Goal: Transaction & Acquisition: Obtain resource

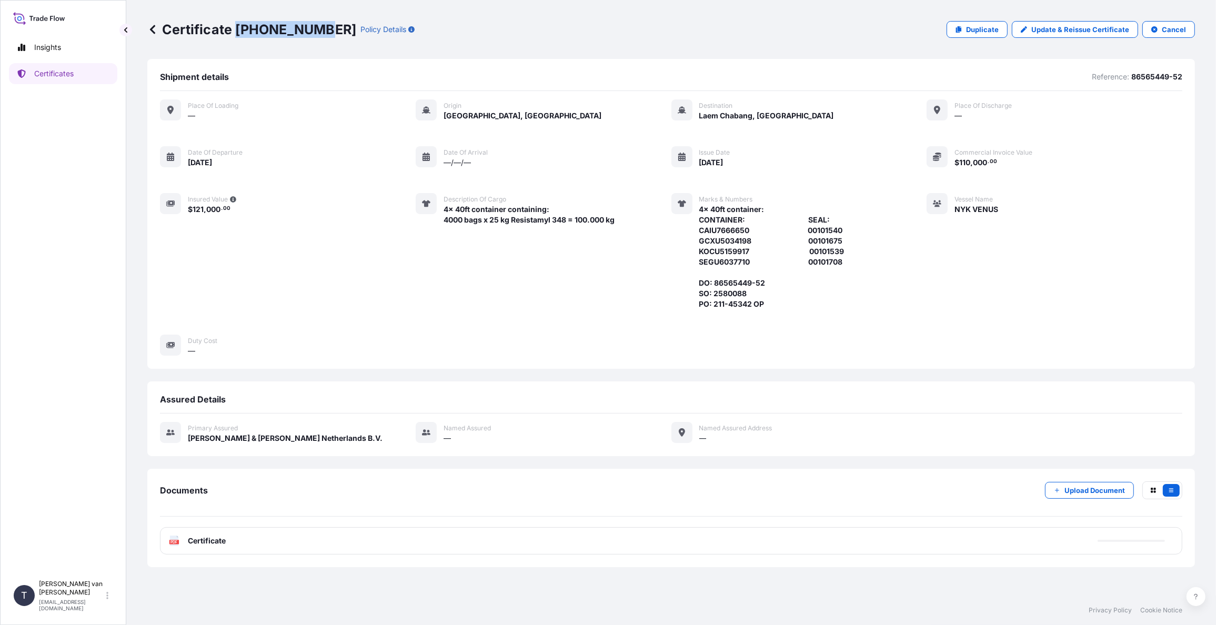
click at [71, 83] on link "Certificates" at bounding box center [63, 73] width 108 height 21
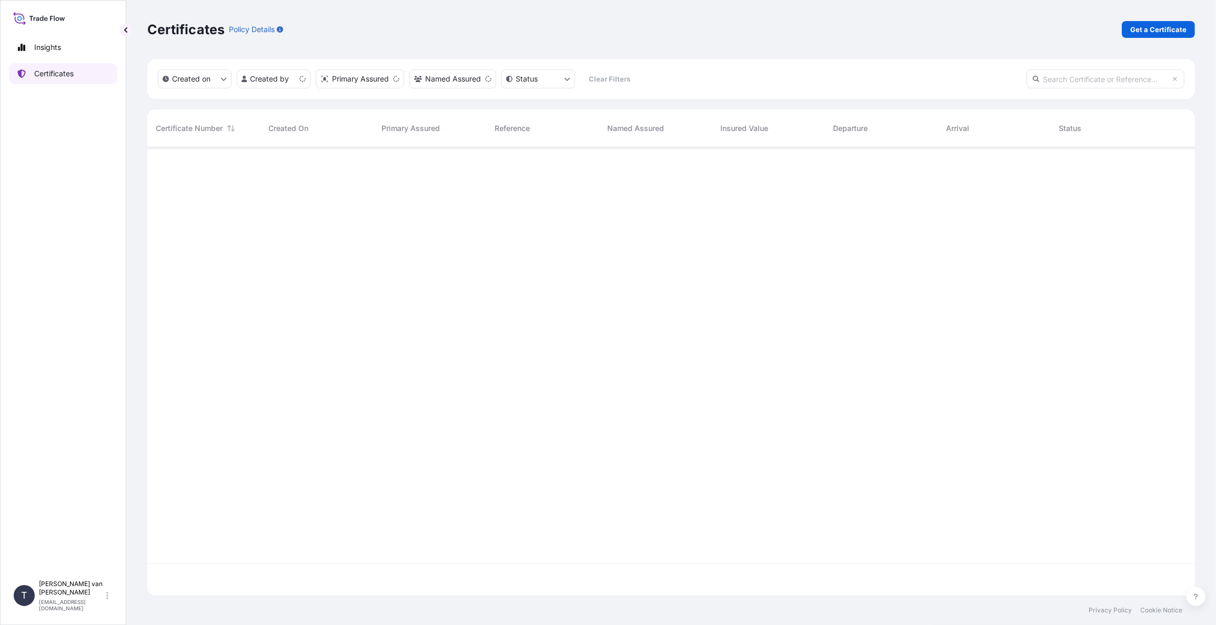
scroll to position [446, 1039]
click at [1144, 31] on p "Get a Certificate" at bounding box center [1158, 29] width 56 height 11
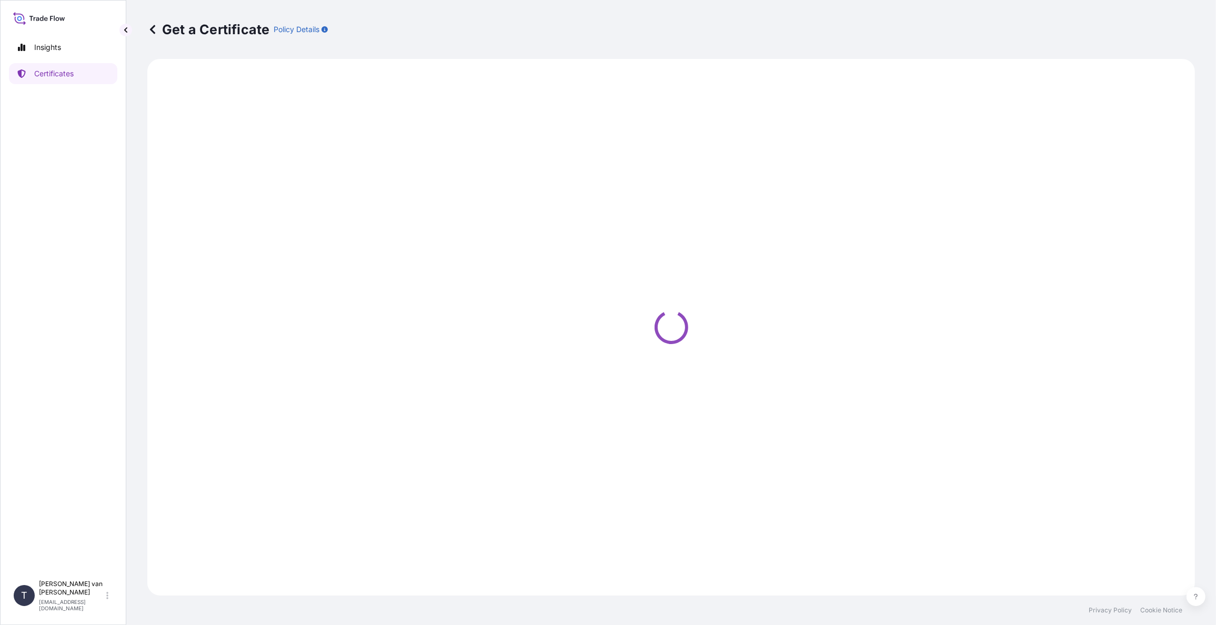
select select "Sea"
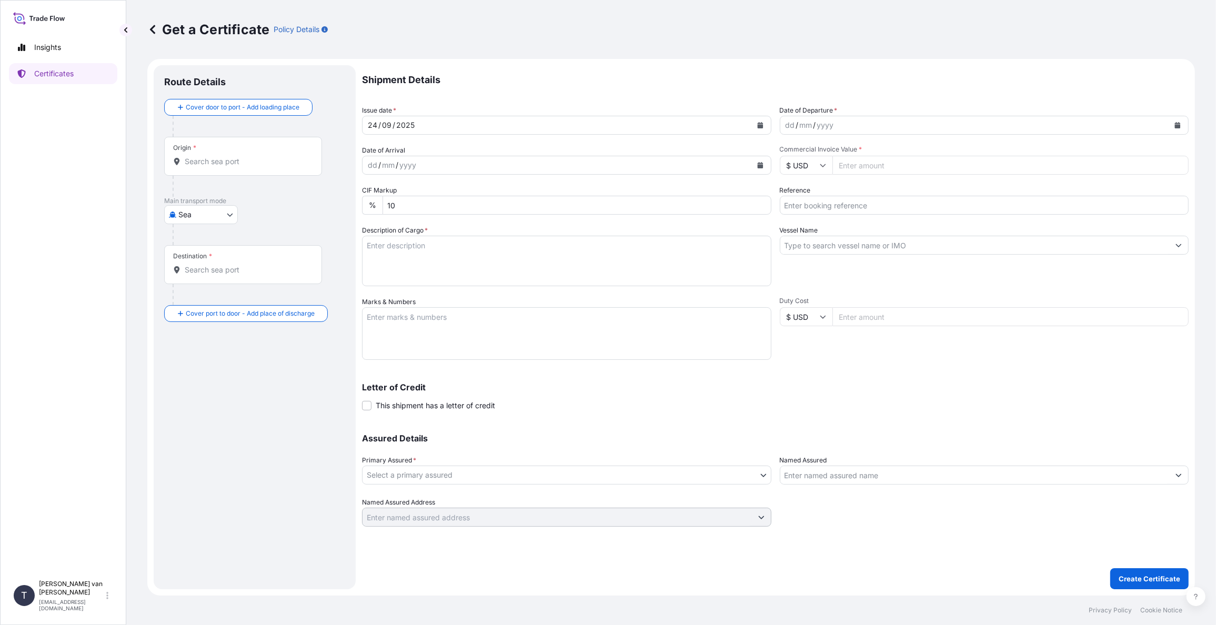
click at [1179, 123] on icon "Calendar" at bounding box center [1178, 125] width 6 height 6
click at [811, 256] on div "23" at bounding box center [818, 253] width 19 height 19
click at [912, 164] on input "Commercial Invoice Value *" at bounding box center [1010, 165] width 357 height 19
type input "13920"
click at [817, 166] on input "$ USD" at bounding box center [806, 165] width 53 height 19
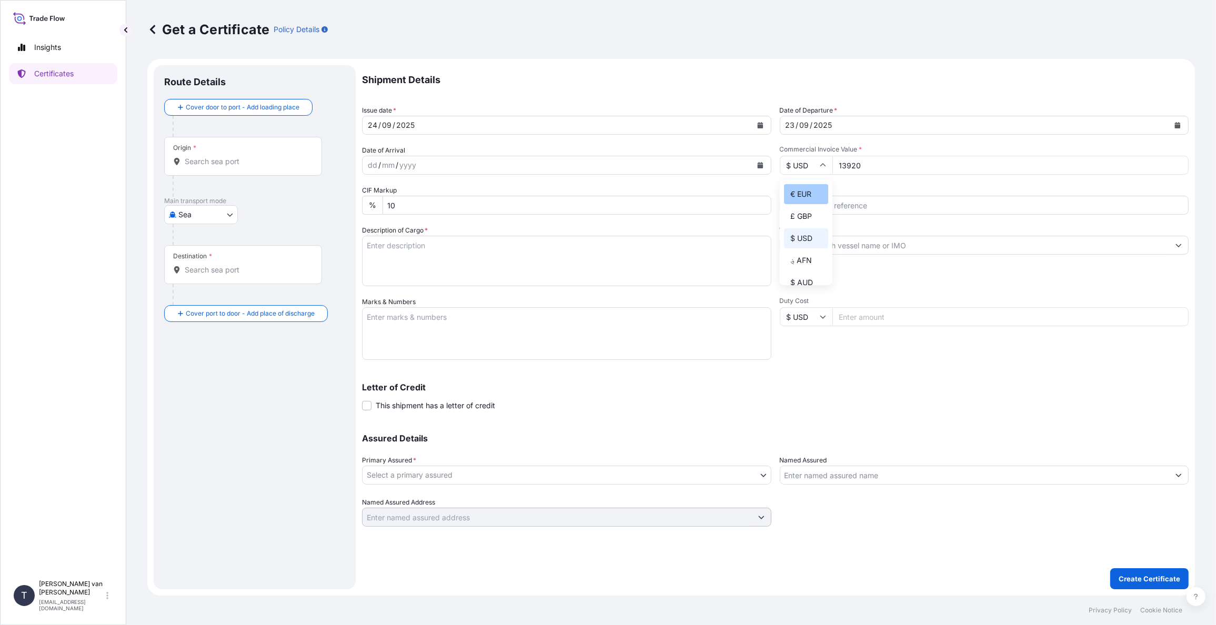
click at [814, 190] on div "€ EUR" at bounding box center [806, 194] width 44 height 20
type input "€ EUR"
click at [809, 203] on input "Reference" at bounding box center [984, 205] width 409 height 19
type input "86576373"
click at [811, 251] on input "Vessel Name" at bounding box center [974, 245] width 389 height 19
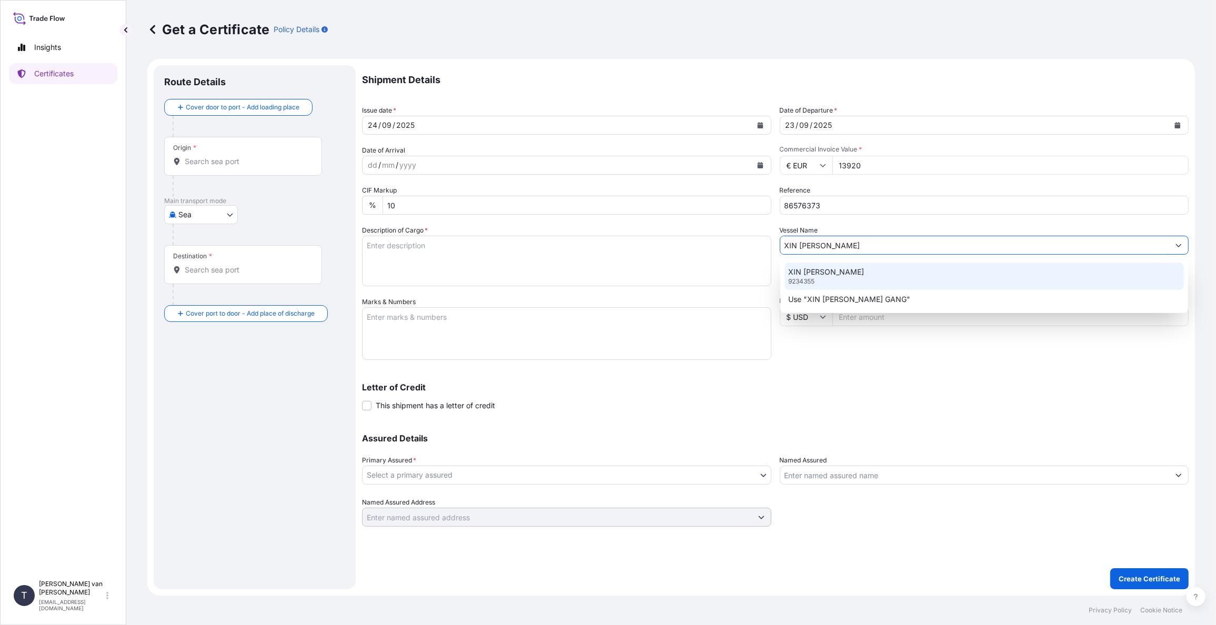
click at [819, 279] on div "XIN [PERSON_NAME] GANG 9234355" at bounding box center [984, 275] width 400 height 27
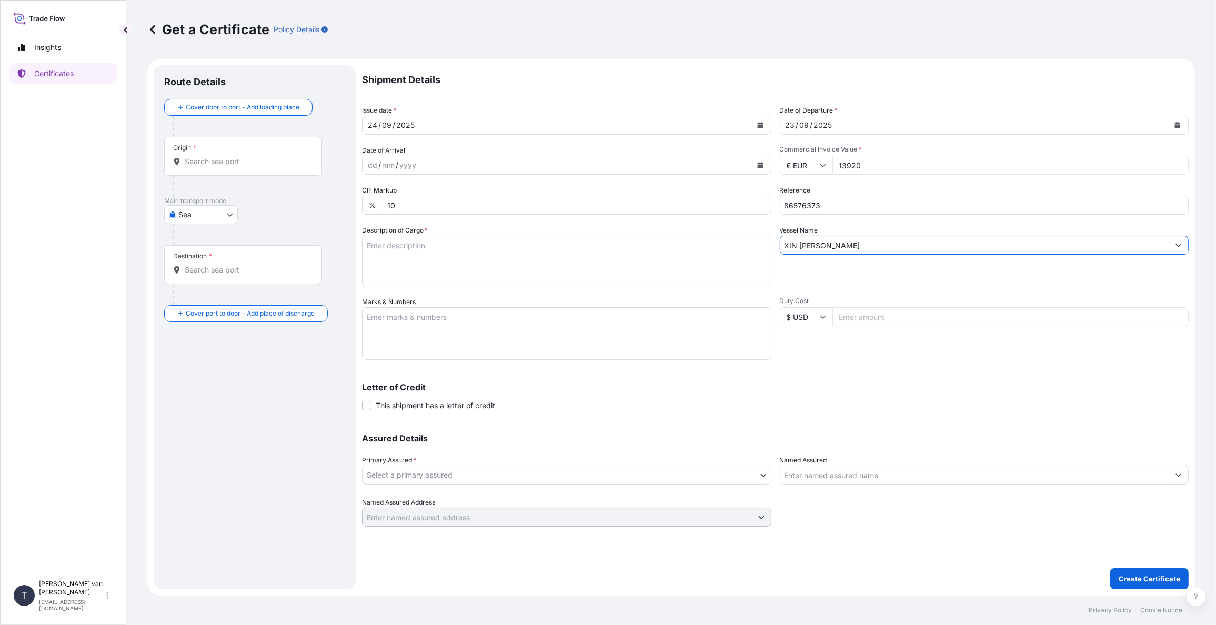
type input "XIN [PERSON_NAME]"
click at [501, 248] on textarea "Description of Cargo *" at bounding box center [566, 261] width 409 height 50
click at [410, 245] on textarea "1x 40ft container containing: 768 bags x 25 kg Merizet 158 = 19.200 kg" at bounding box center [566, 261] width 409 height 50
click at [423, 243] on textarea "1x 40ft container containing: 768 bags x 25 kg Merizet 158 = 19.200 kg" at bounding box center [566, 261] width 409 height 50
drag, startPoint x: 424, startPoint y: 243, endPoint x: 315, endPoint y: 240, distance: 108.9
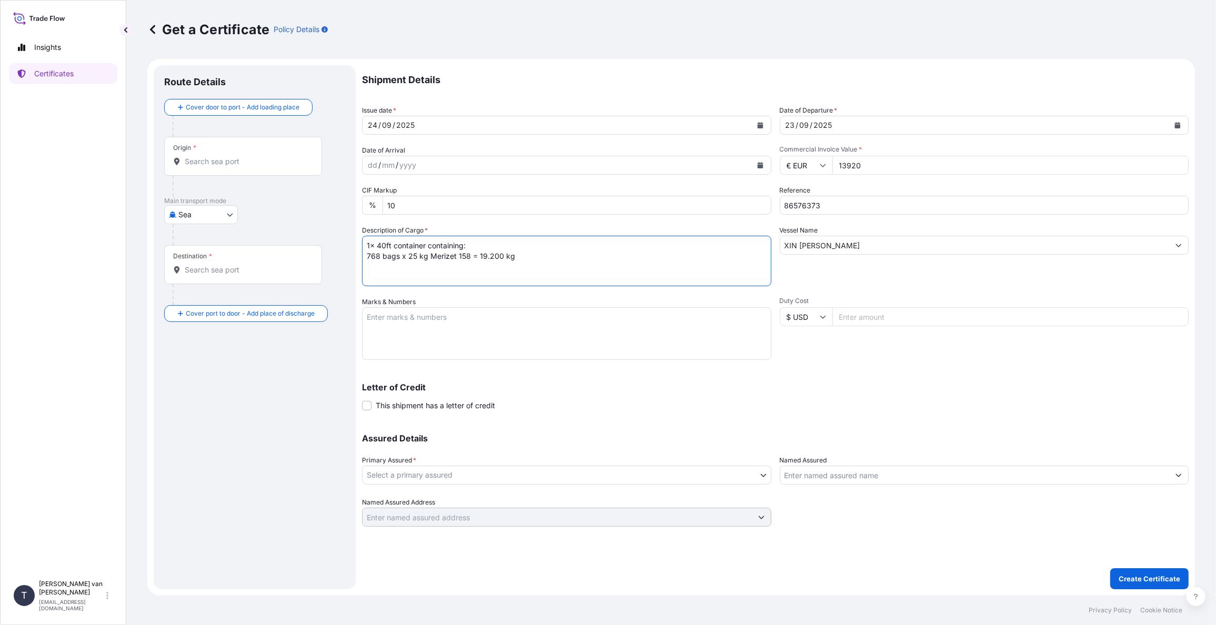
click at [315, 240] on form "Route Details Cover door to port - Add loading place Place of loading Road / [G…" at bounding box center [670, 327] width 1047 height 537
type textarea "1x 40ft container containing: 768 bags x 25 kg Merizet 158 = 19.200 kg"
click at [399, 322] on textarea "Marks & Numbers" at bounding box center [566, 333] width 409 height 53
paste textarea "1x 40ft containe"
type textarea "1x 40ft container: CONTAINER: SEAL: FCIU9438338 00103185"
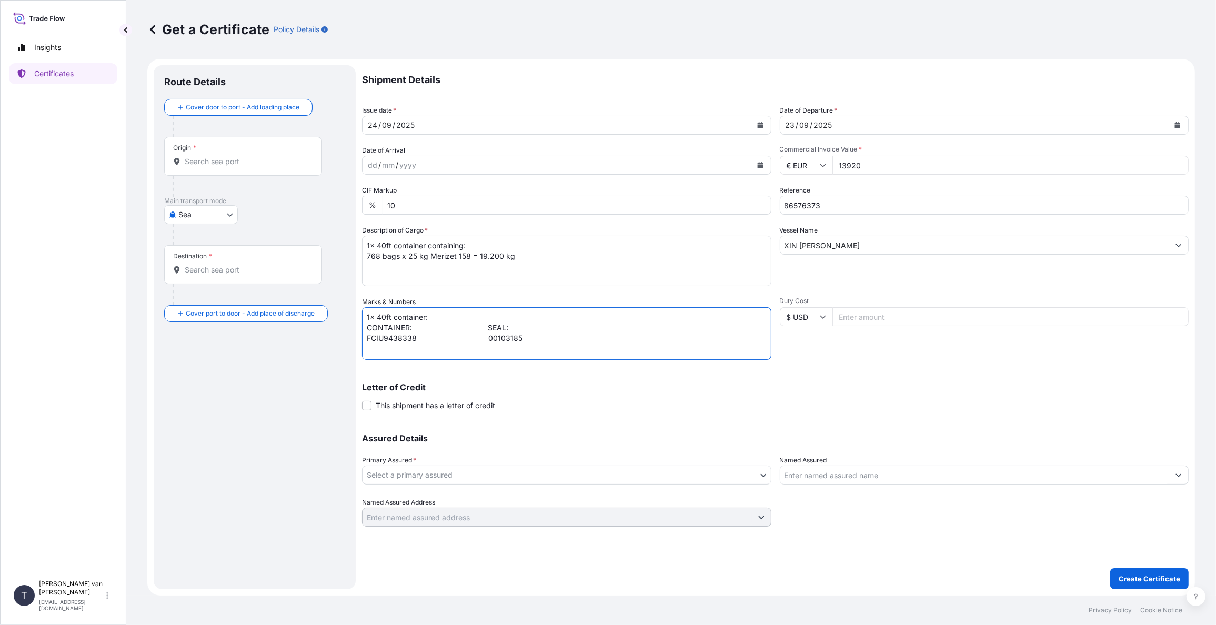
click at [408, 476] on body "Insights Certificates T [PERSON_NAME] van t Hoenderdaal [EMAIL_ADDRESS][DOMAIN_…" at bounding box center [608, 312] width 1216 height 625
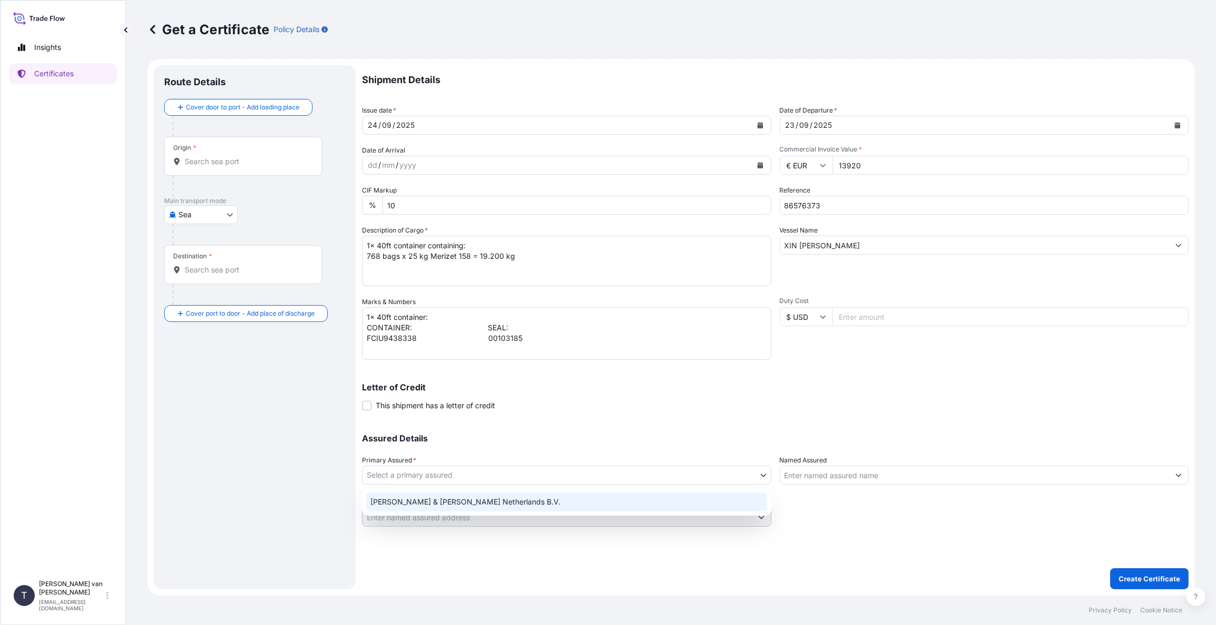
click at [396, 497] on div "[PERSON_NAME] & [PERSON_NAME] Netherlands B.V." at bounding box center [566, 501] width 401 height 19
select select "31666"
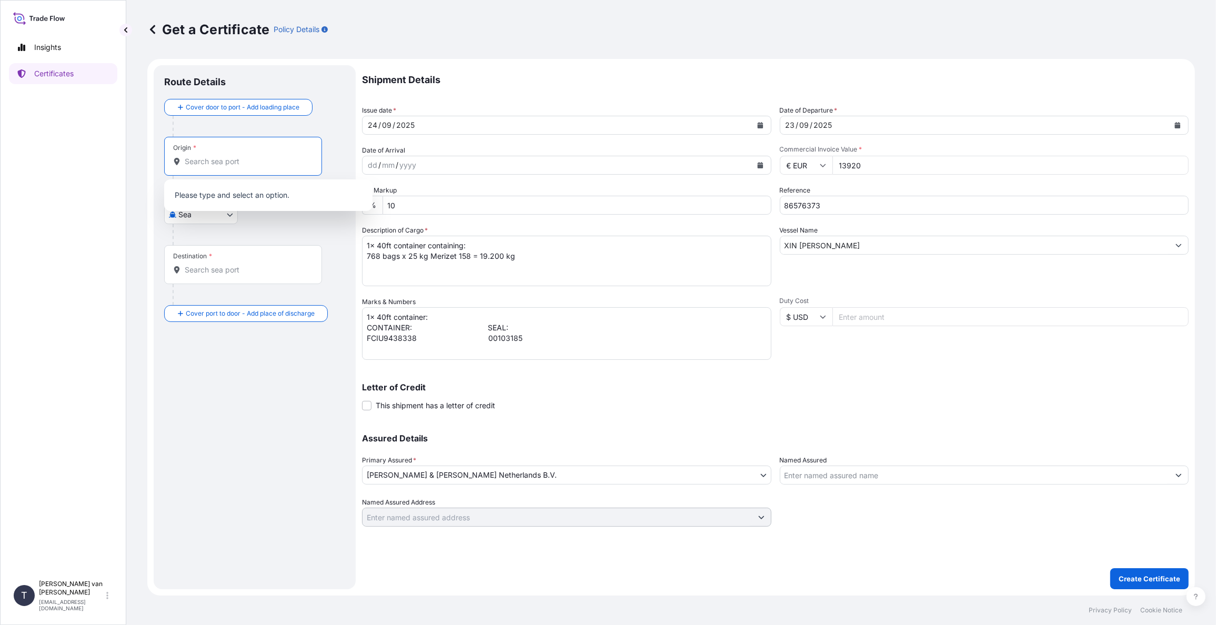
click at [215, 163] on input "Origin *" at bounding box center [247, 161] width 124 height 11
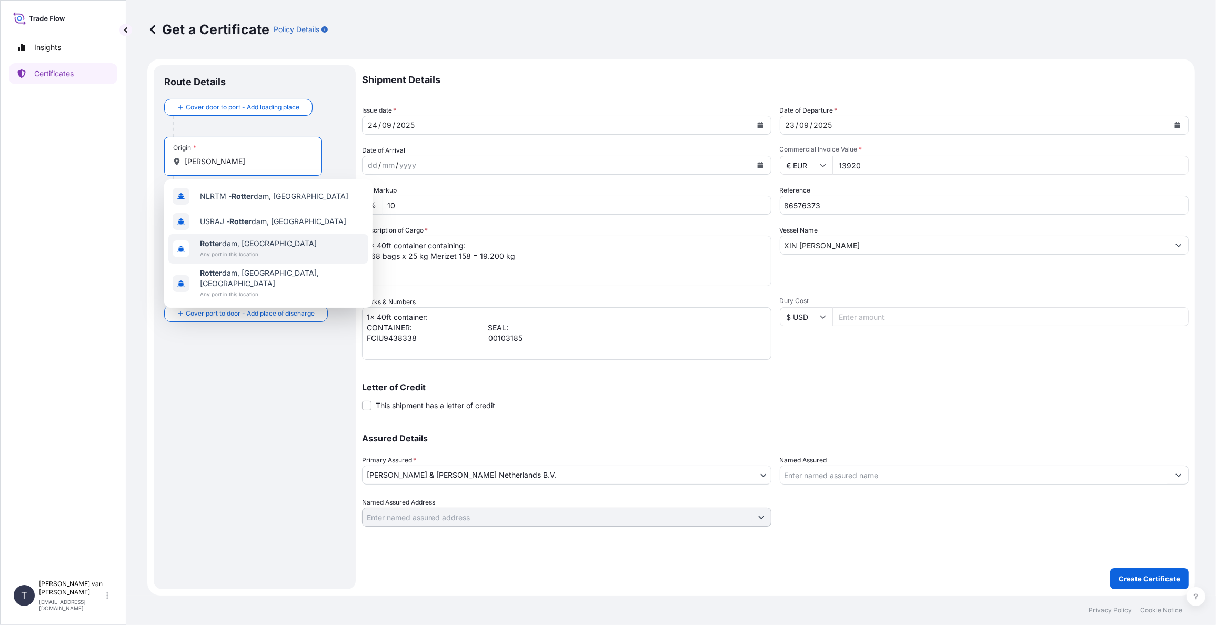
click at [243, 250] on span "Any port in this location" at bounding box center [258, 254] width 117 height 11
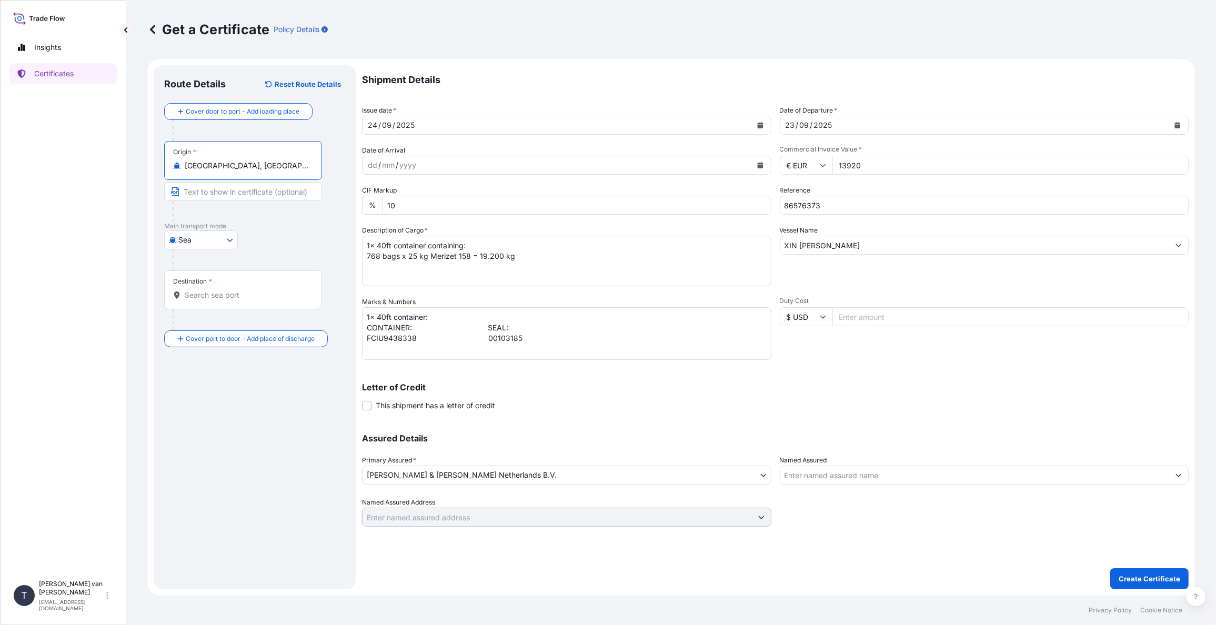
type input "[GEOGRAPHIC_DATA], [GEOGRAPHIC_DATA]"
click at [213, 297] on input "Destination *" at bounding box center [247, 295] width 124 height 11
type input "TRMER - [GEOGRAPHIC_DATA], [GEOGRAPHIC_DATA]"
click at [1154, 575] on p "Create Certificate" at bounding box center [1149, 578] width 62 height 11
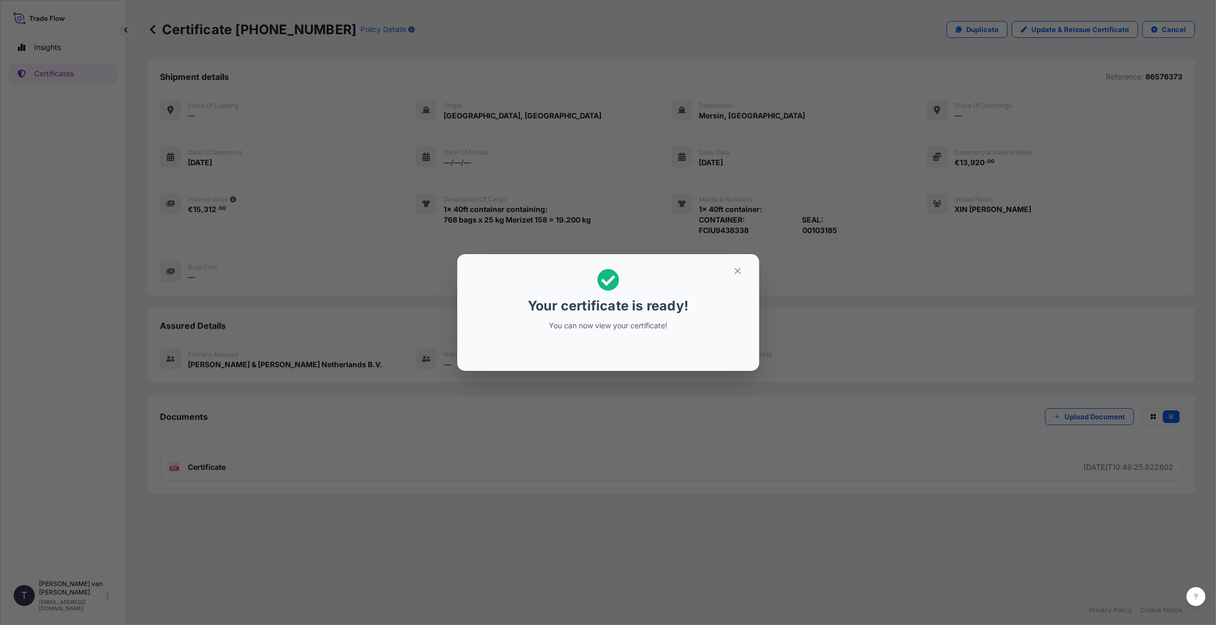
drag, startPoint x: 615, startPoint y: 353, endPoint x: 454, endPoint y: 408, distance: 170.7
click at [454, 408] on div "Your certificate is ready! You can now view your certificate!" at bounding box center [608, 312] width 1216 height 625
click at [739, 269] on icon "button" at bounding box center [737, 270] width 9 height 9
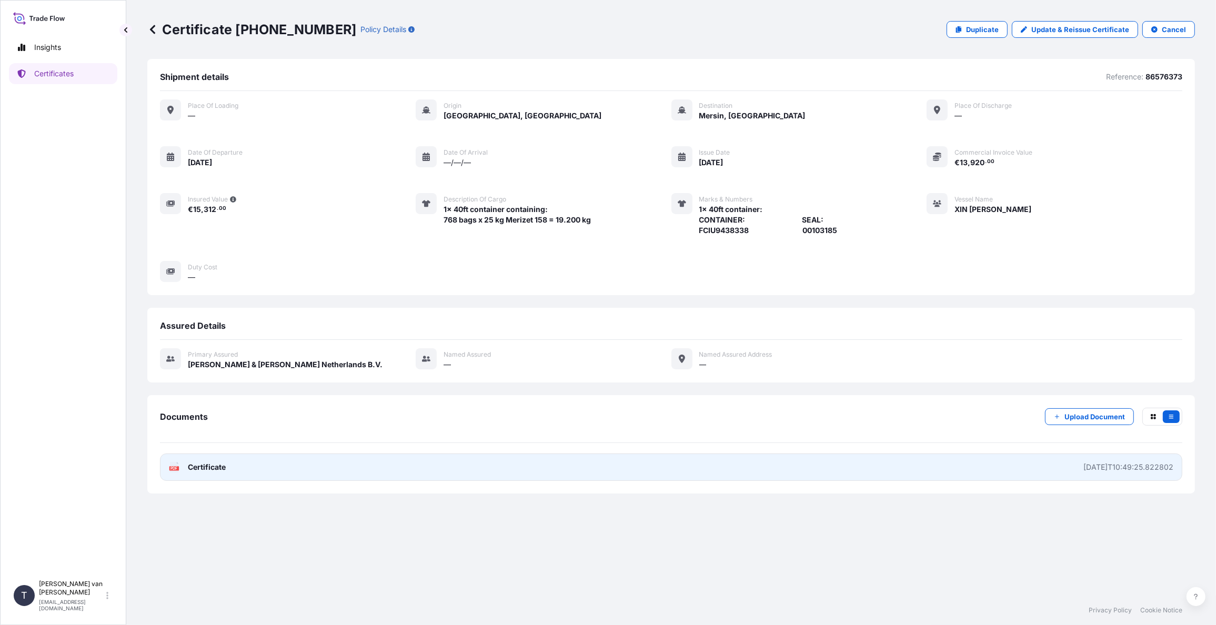
click at [209, 464] on span "Certificate" at bounding box center [207, 467] width 38 height 11
click at [208, 464] on span "Certificate" at bounding box center [207, 467] width 38 height 11
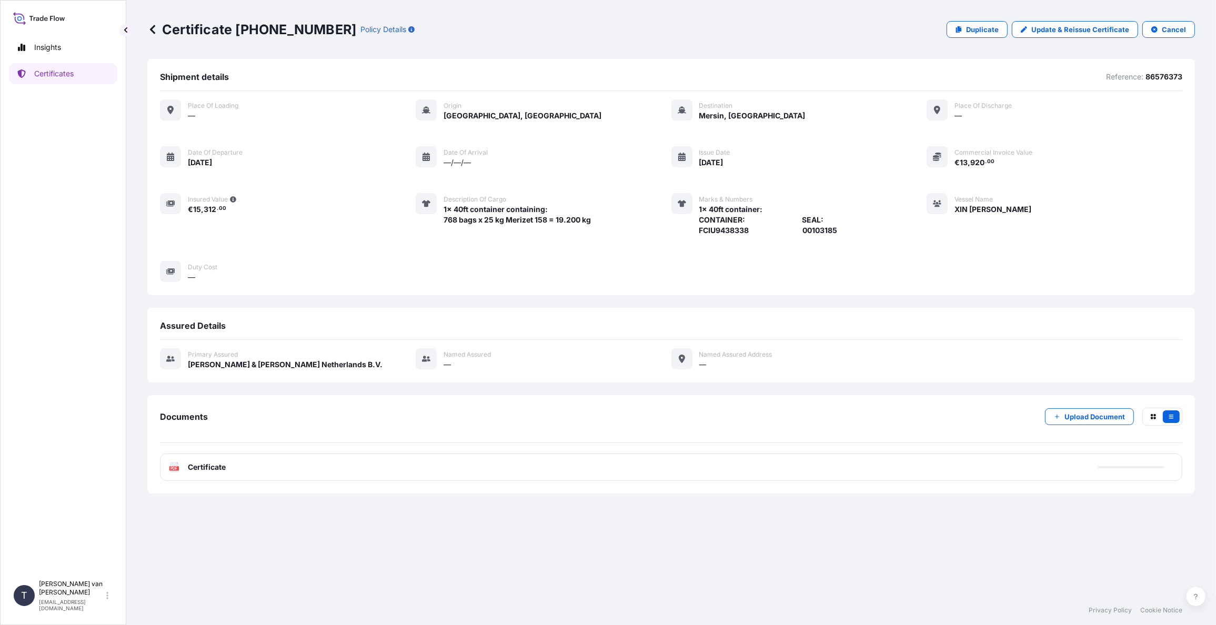
click at [287, 29] on p "Certificate [PHONE_NUMBER]" at bounding box center [251, 29] width 209 height 17
drag, startPoint x: 314, startPoint y: 29, endPoint x: 237, endPoint y: 22, distance: 77.7
click at [237, 22] on p "Certificate [PHONE_NUMBER]" at bounding box center [251, 29] width 209 height 17
copy p "[PHONE_NUMBER]"
